Goal: Information Seeking & Learning: Learn about a topic

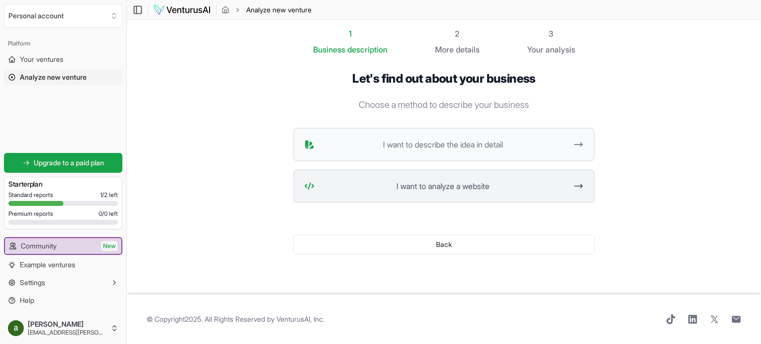
click at [412, 188] on span "I want to analyze a website" at bounding box center [443, 186] width 248 height 12
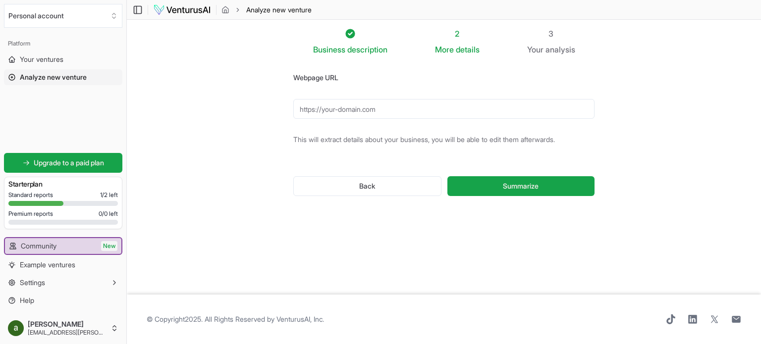
click at [361, 110] on input "Webpage URL" at bounding box center [443, 109] width 301 height 20
paste input "https://labelink.ca/"
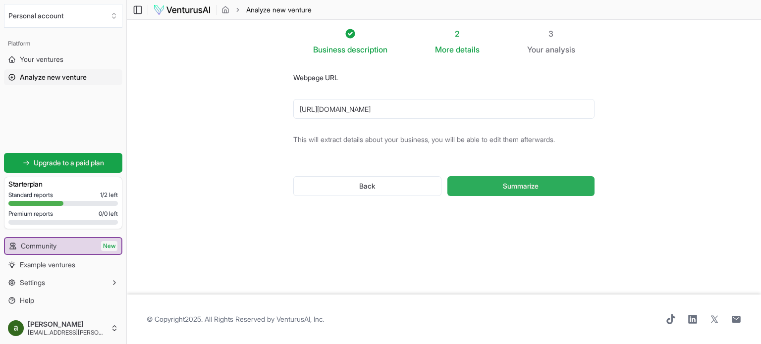
type input "https://labelink.ca/"
click at [546, 192] on button "Summarize" at bounding box center [520, 186] width 147 height 20
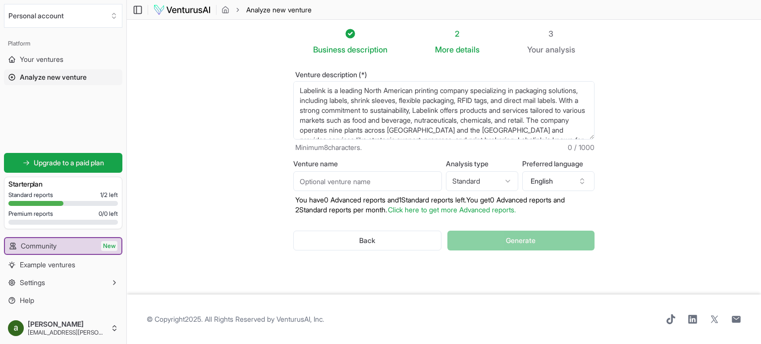
click at [380, 179] on input "Venture name" at bounding box center [367, 181] width 149 height 20
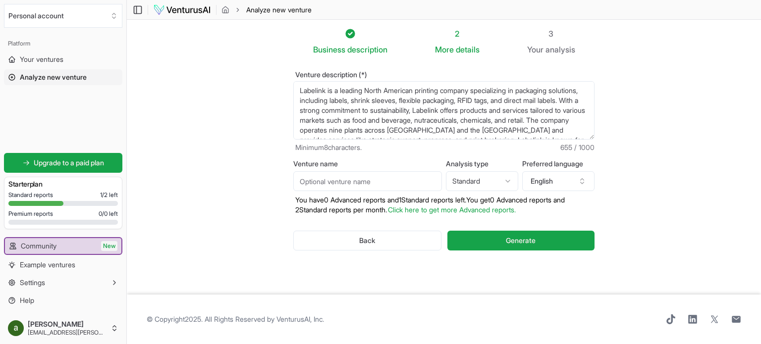
click at [503, 250] on div "Back Generate" at bounding box center [443, 241] width 301 height 52
click at [509, 241] on span "Generate" at bounding box center [521, 241] width 30 height 10
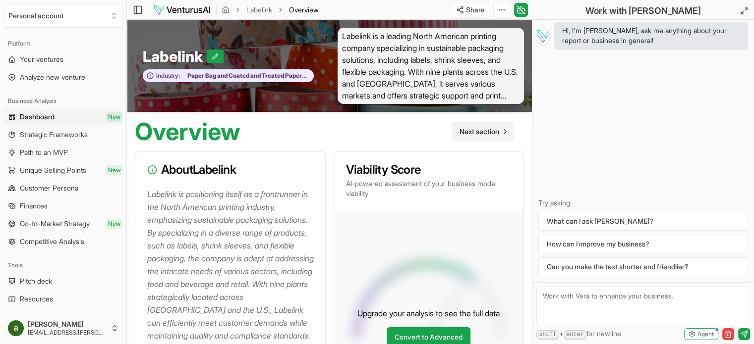
click at [471, 134] on span "Next section" at bounding box center [479, 132] width 40 height 10
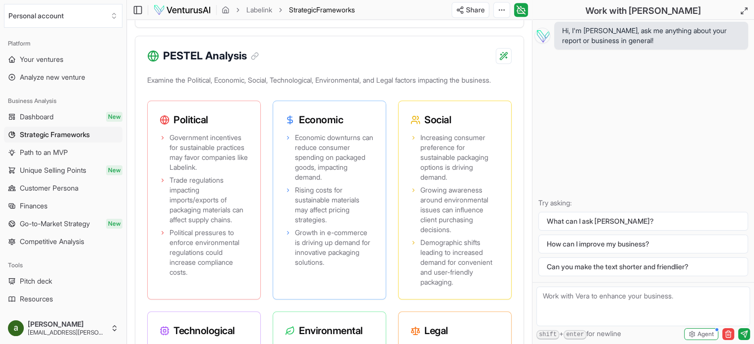
scroll to position [952, 0]
